Goal: Task Accomplishment & Management: Complete application form

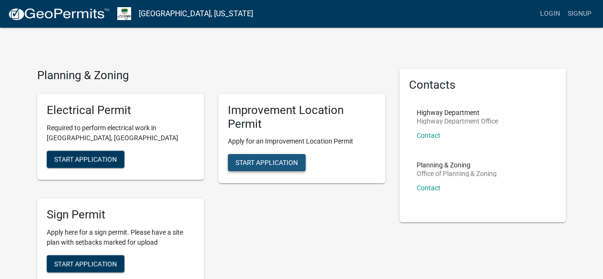
click at [299, 165] on button "Start Application" at bounding box center [267, 162] width 78 height 17
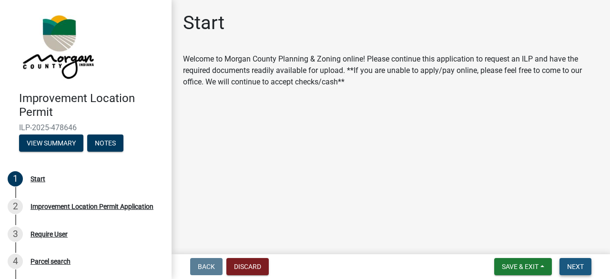
click at [572, 266] on span "Next" at bounding box center [576, 267] width 17 height 8
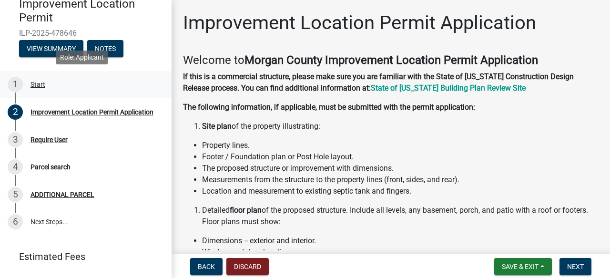
scroll to position [95, 0]
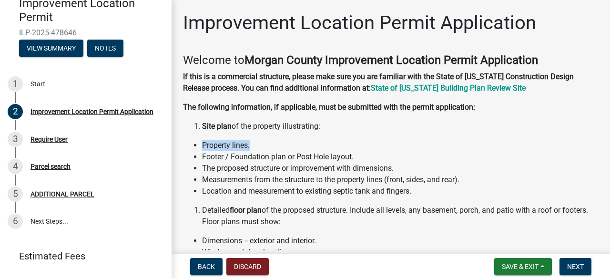
drag, startPoint x: 204, startPoint y: 145, endPoint x: 316, endPoint y: 147, distance: 112.1
click at [316, 147] on li "Property lines." at bounding box center [400, 145] width 397 height 11
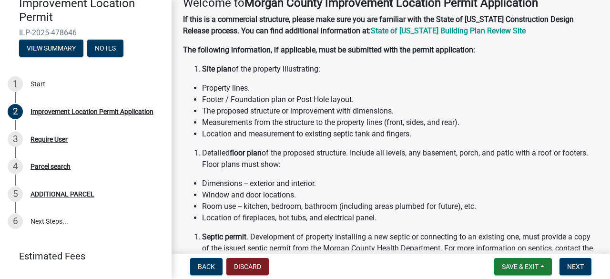
scroll to position [38, 0]
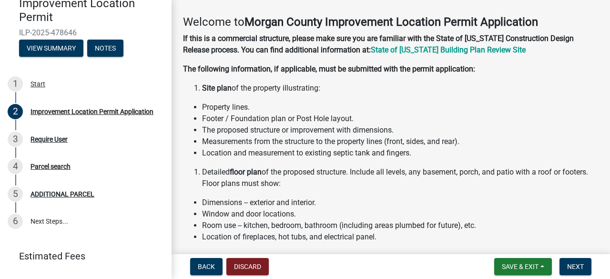
click at [322, 199] on li "Dimensions -- exterior and interior." at bounding box center [400, 202] width 397 height 11
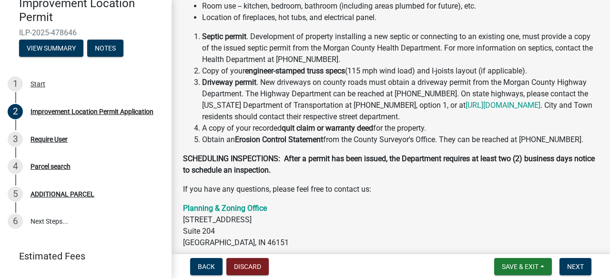
scroll to position [267, 0]
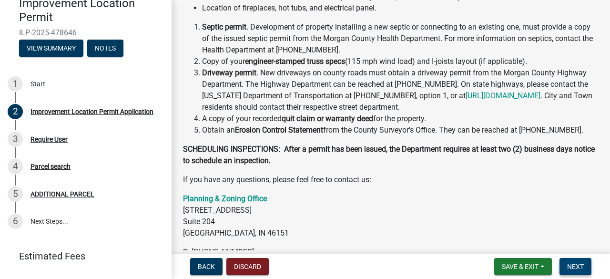
click at [572, 268] on span "Next" at bounding box center [576, 267] width 17 height 8
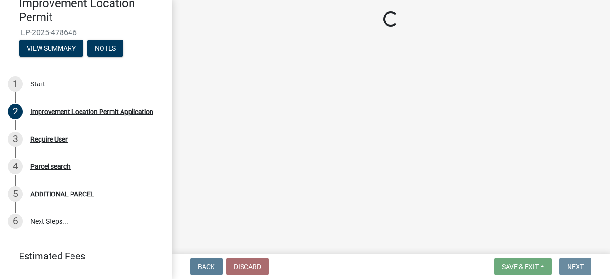
scroll to position [0, 0]
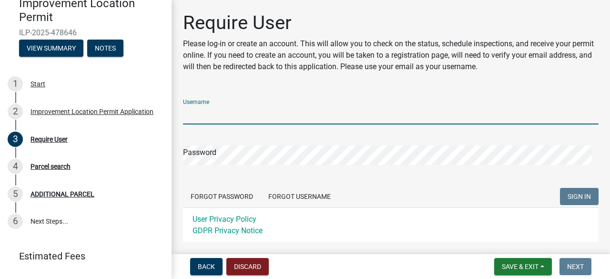
click at [267, 119] on input "Username" at bounding box center [391, 115] width 416 height 20
type input "megashirajun"
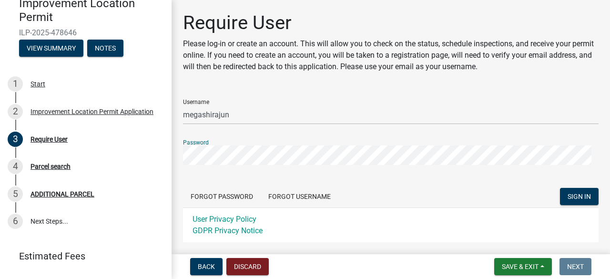
click at [560, 188] on button "SIGN IN" at bounding box center [579, 196] width 39 height 17
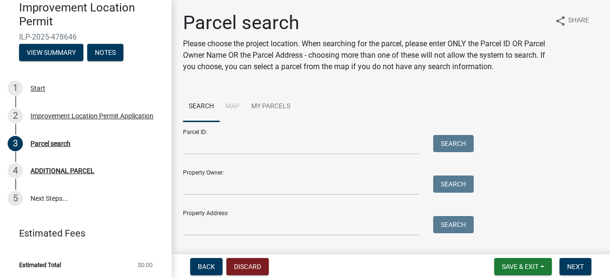
scroll to position [22, 0]
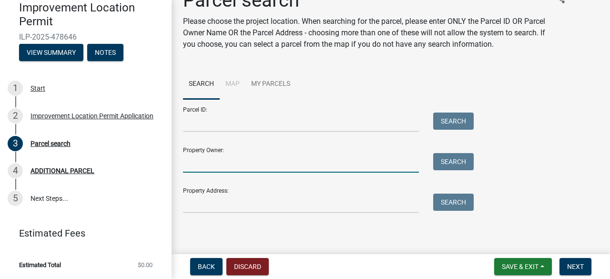
click at [240, 164] on input "Property Owner:" at bounding box center [301, 163] width 236 height 20
click at [246, 208] on input "Property Address:" at bounding box center [301, 204] width 236 height 20
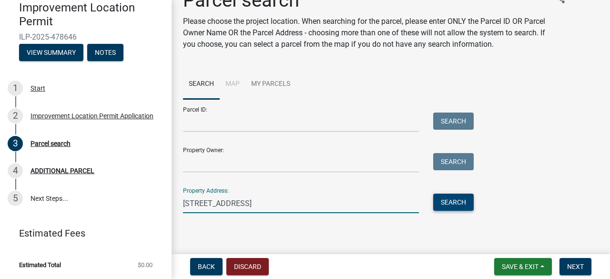
type input "[STREET_ADDRESS]"
click at [460, 207] on button "Search" at bounding box center [454, 202] width 41 height 17
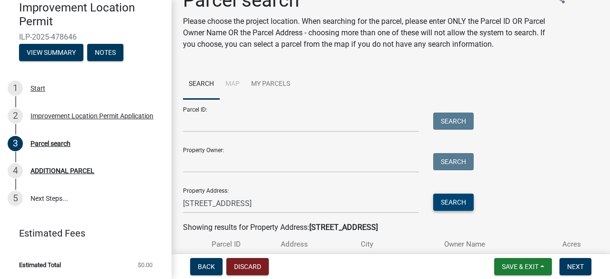
scroll to position [99, 0]
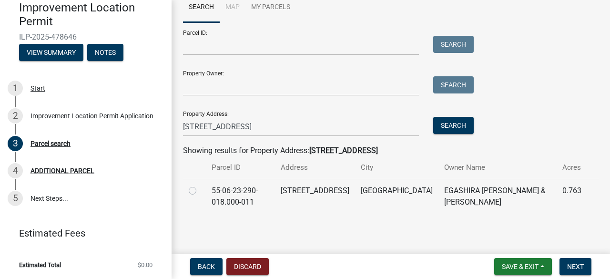
click at [200, 185] on label at bounding box center [200, 185] width 0 height 0
click at [200, 189] on input "radio" at bounding box center [203, 188] width 6 height 6
radio input "true"
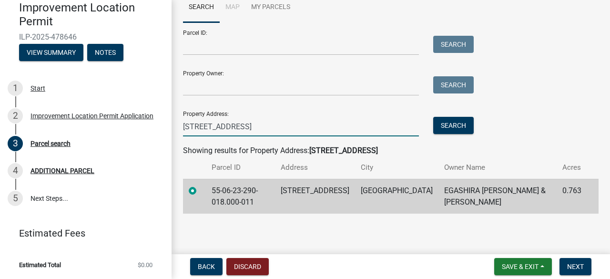
click at [312, 127] on input "[STREET_ADDRESS]" at bounding box center [301, 127] width 236 height 20
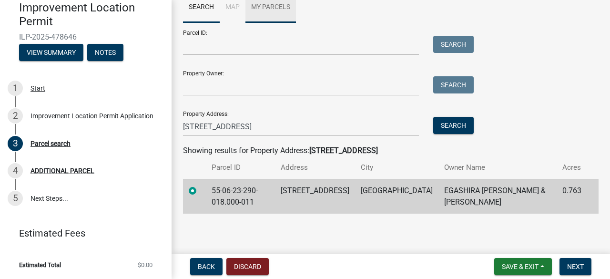
click at [257, 7] on link "My Parcels" at bounding box center [271, 7] width 51 height 31
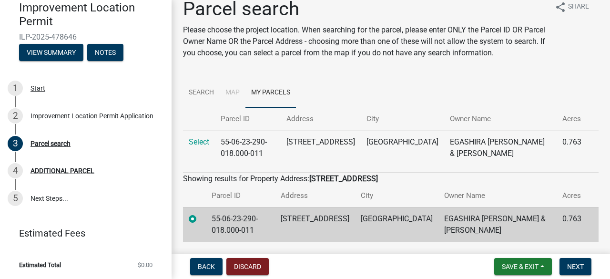
scroll to position [41, 0]
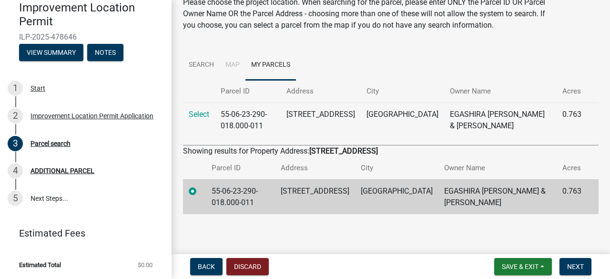
click at [329, 93] on th "Address" at bounding box center [321, 91] width 80 height 22
click at [244, 86] on th "Parcel ID" at bounding box center [248, 91] width 66 height 22
click at [196, 63] on link "Search" at bounding box center [201, 65] width 37 height 31
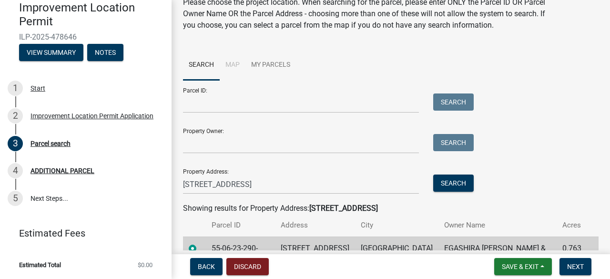
click at [241, 62] on li "Map" at bounding box center [233, 65] width 26 height 31
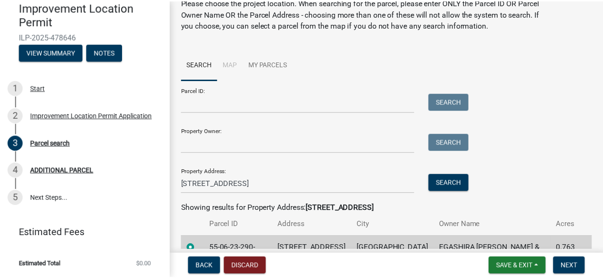
scroll to position [99, 0]
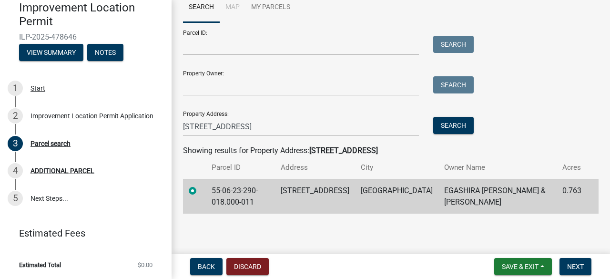
click at [200, 185] on label at bounding box center [200, 185] width 0 height 0
click at [200, 187] on input "radio" at bounding box center [203, 188] width 6 height 6
click at [254, 263] on button "Discard" at bounding box center [248, 266] width 42 height 17
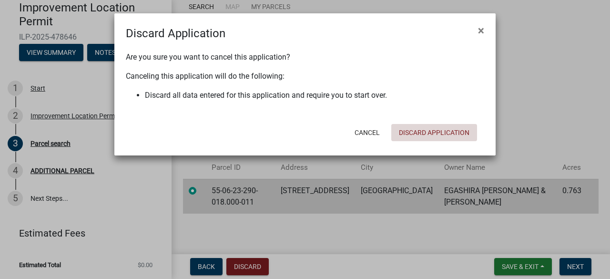
click at [426, 138] on button "Discard Application" at bounding box center [435, 132] width 86 height 17
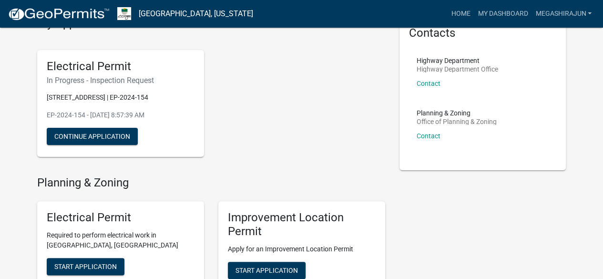
scroll to position [51, 0]
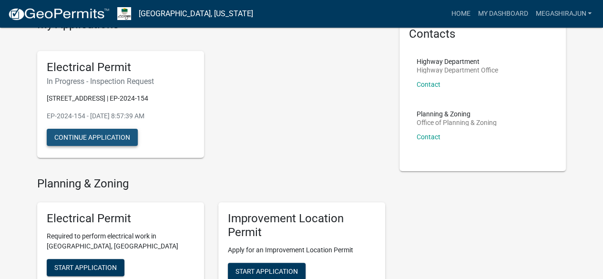
click at [120, 137] on button "Continue Application" at bounding box center [92, 137] width 91 height 17
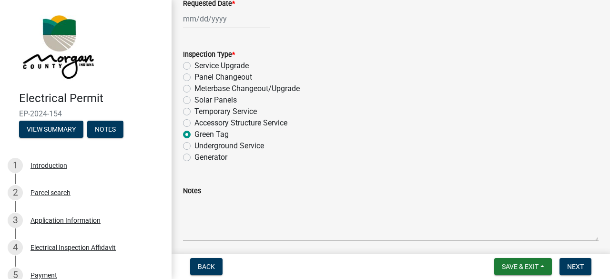
scroll to position [260, 0]
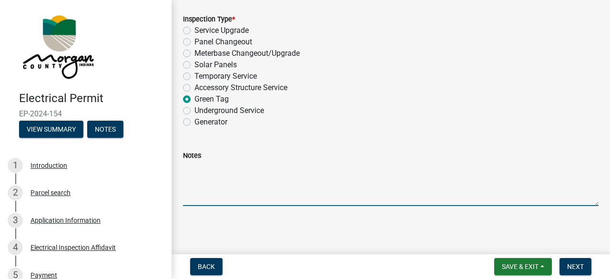
click at [221, 203] on textarea "Notes" at bounding box center [391, 183] width 416 height 45
click at [221, 193] on textarea "Notes" at bounding box center [391, 183] width 416 height 45
type textarea "s"
click at [222, 204] on textarea "Notes" at bounding box center [391, 183] width 416 height 45
click at [195, 29] on label "Service Upgrade" at bounding box center [222, 30] width 54 height 11
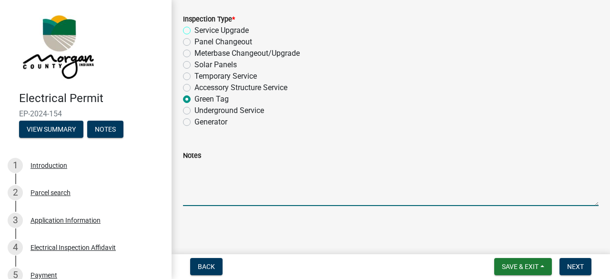
click at [195, 29] on input "Service Upgrade" at bounding box center [198, 28] width 6 height 6
radio input "true"
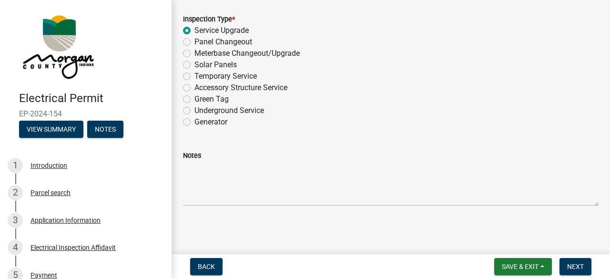
click at [195, 100] on label "Green Tag" at bounding box center [212, 98] width 34 height 11
click at [195, 100] on input "Green Tag" at bounding box center [198, 96] width 6 height 6
radio input "true"
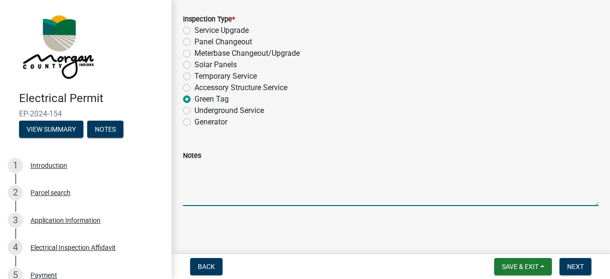
click at [254, 198] on textarea "Notes" at bounding box center [391, 183] width 416 height 45
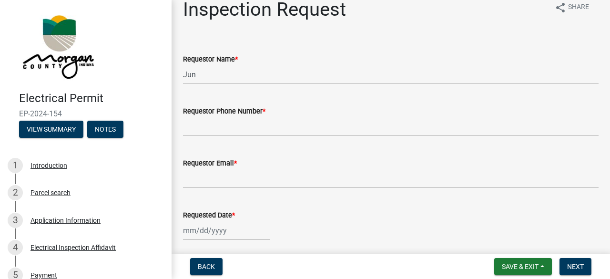
scroll to position [0, 0]
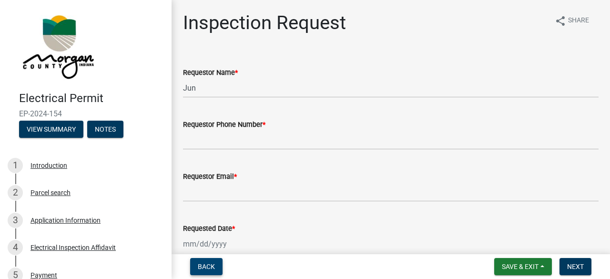
click at [206, 267] on span "Back" at bounding box center [206, 267] width 17 height 8
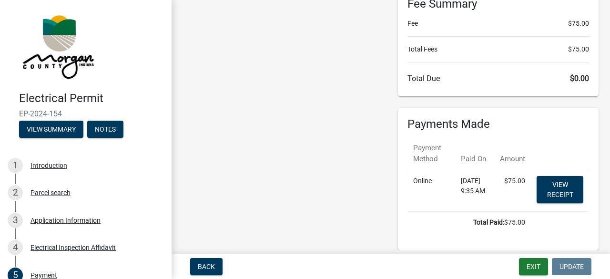
scroll to position [103, 0]
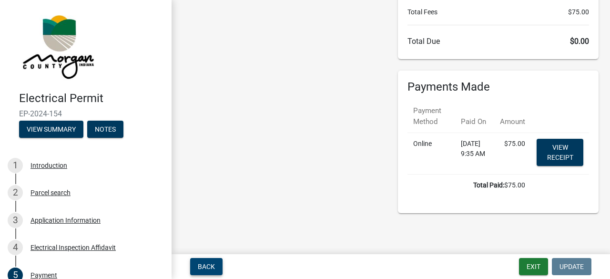
click at [212, 266] on span "Back" at bounding box center [206, 267] width 17 height 8
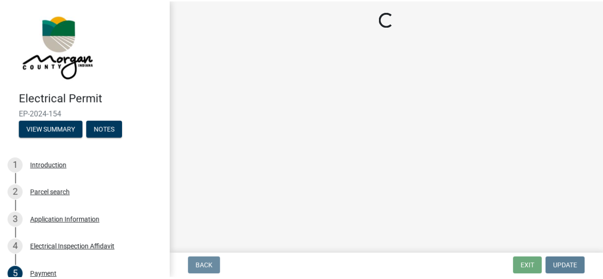
scroll to position [0, 0]
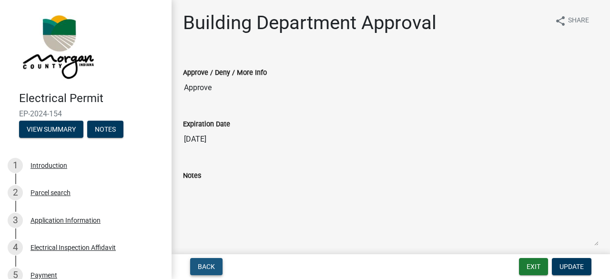
click at [215, 264] on span "Back" at bounding box center [206, 267] width 17 height 8
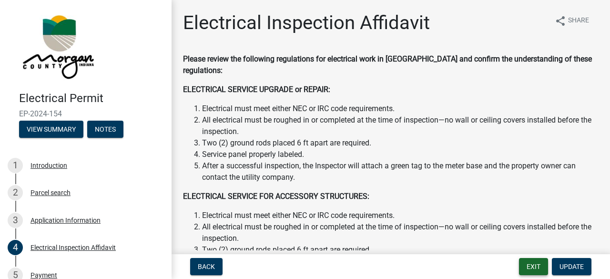
click at [533, 266] on button "Exit" at bounding box center [533, 266] width 29 height 17
